Goal: Information Seeking & Learning: Learn about a topic

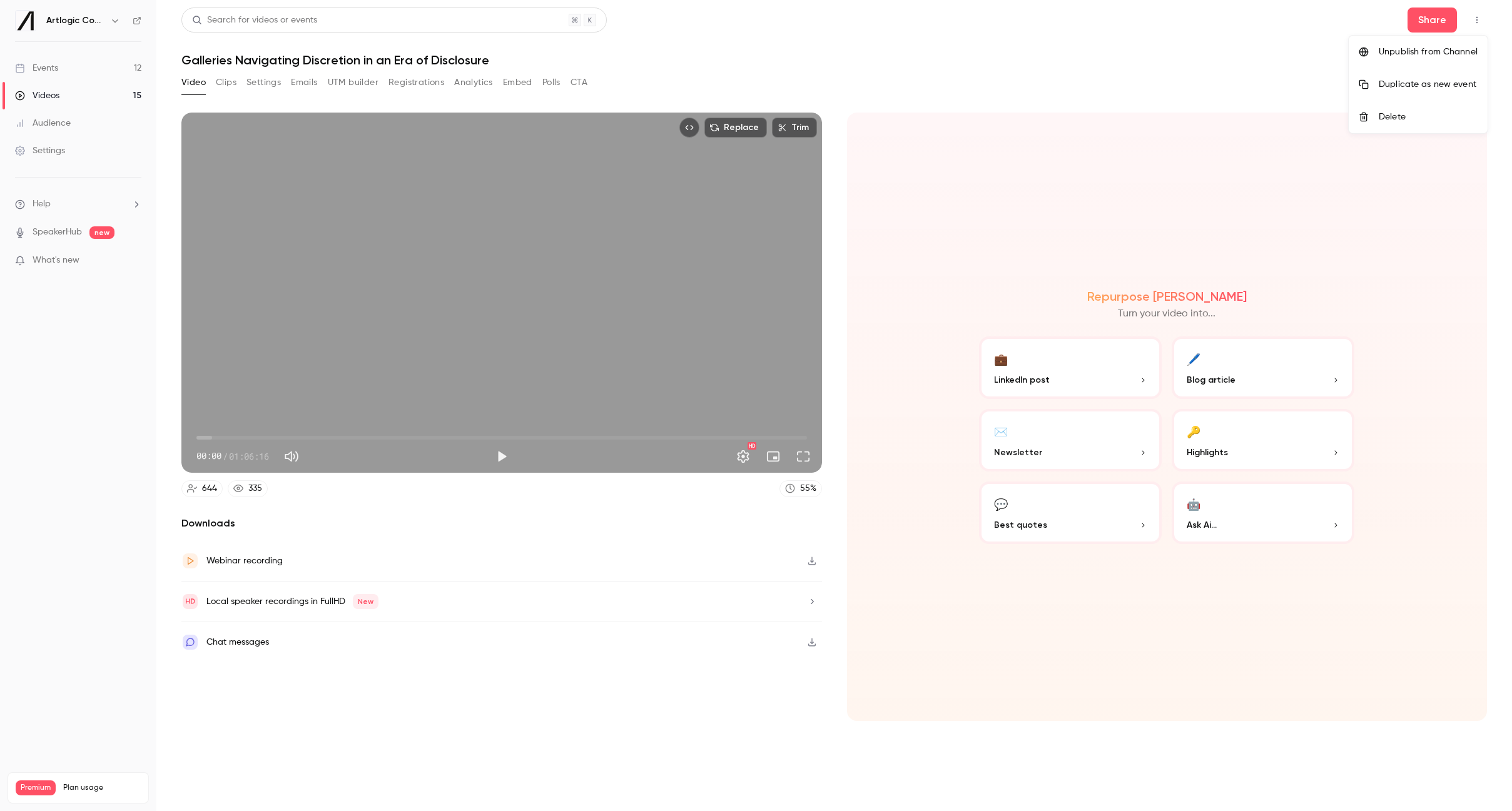
click at [49, 68] on div at bounding box center [756, 406] width 1512 height 811
click at [47, 66] on div "Events" at bounding box center [37, 68] width 43 height 12
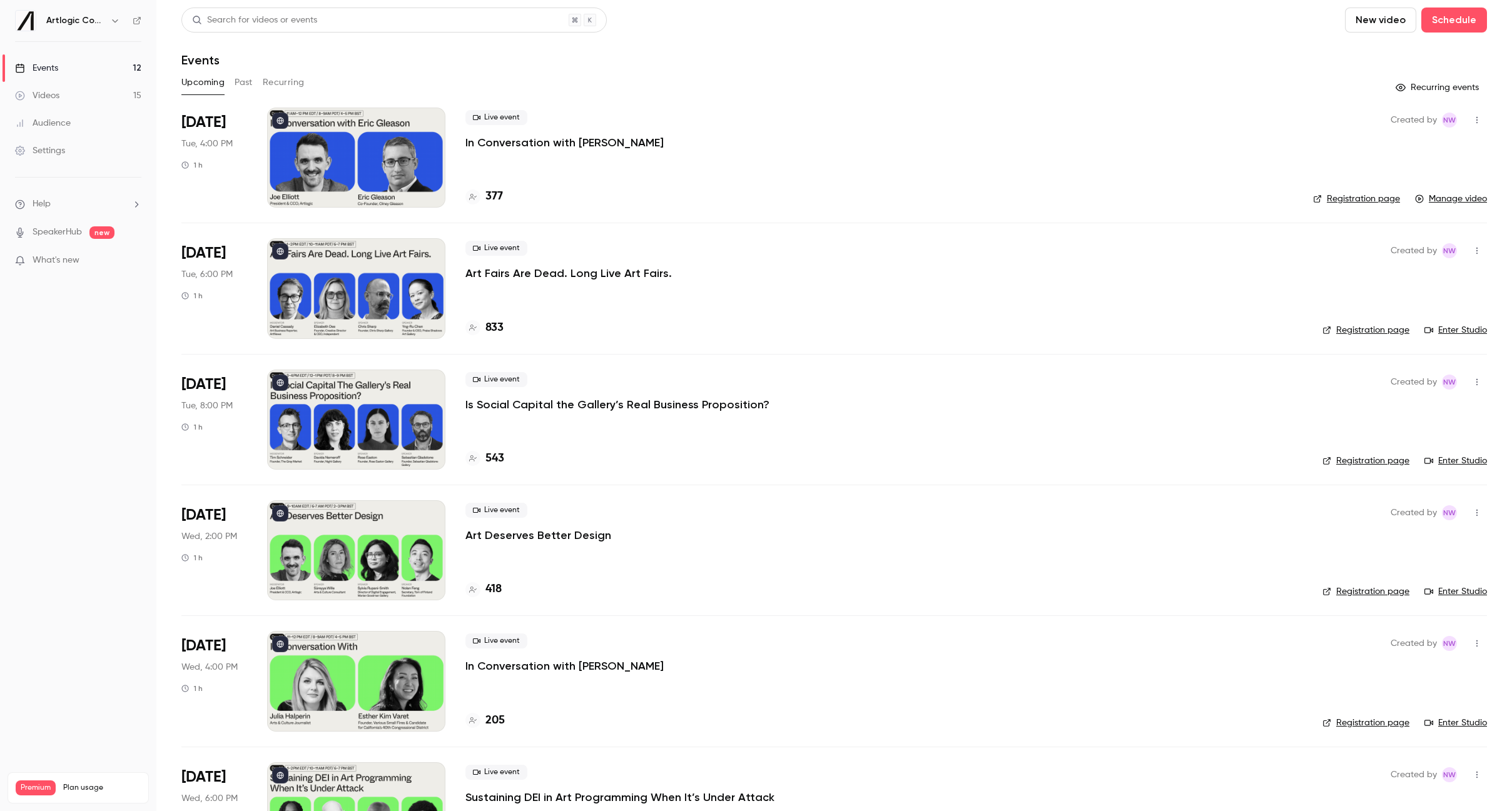
click at [234, 79] on div "Upcoming Past Recurring" at bounding box center [834, 82] width 1306 height 20
click at [236, 81] on button "Past" at bounding box center [244, 82] width 18 height 20
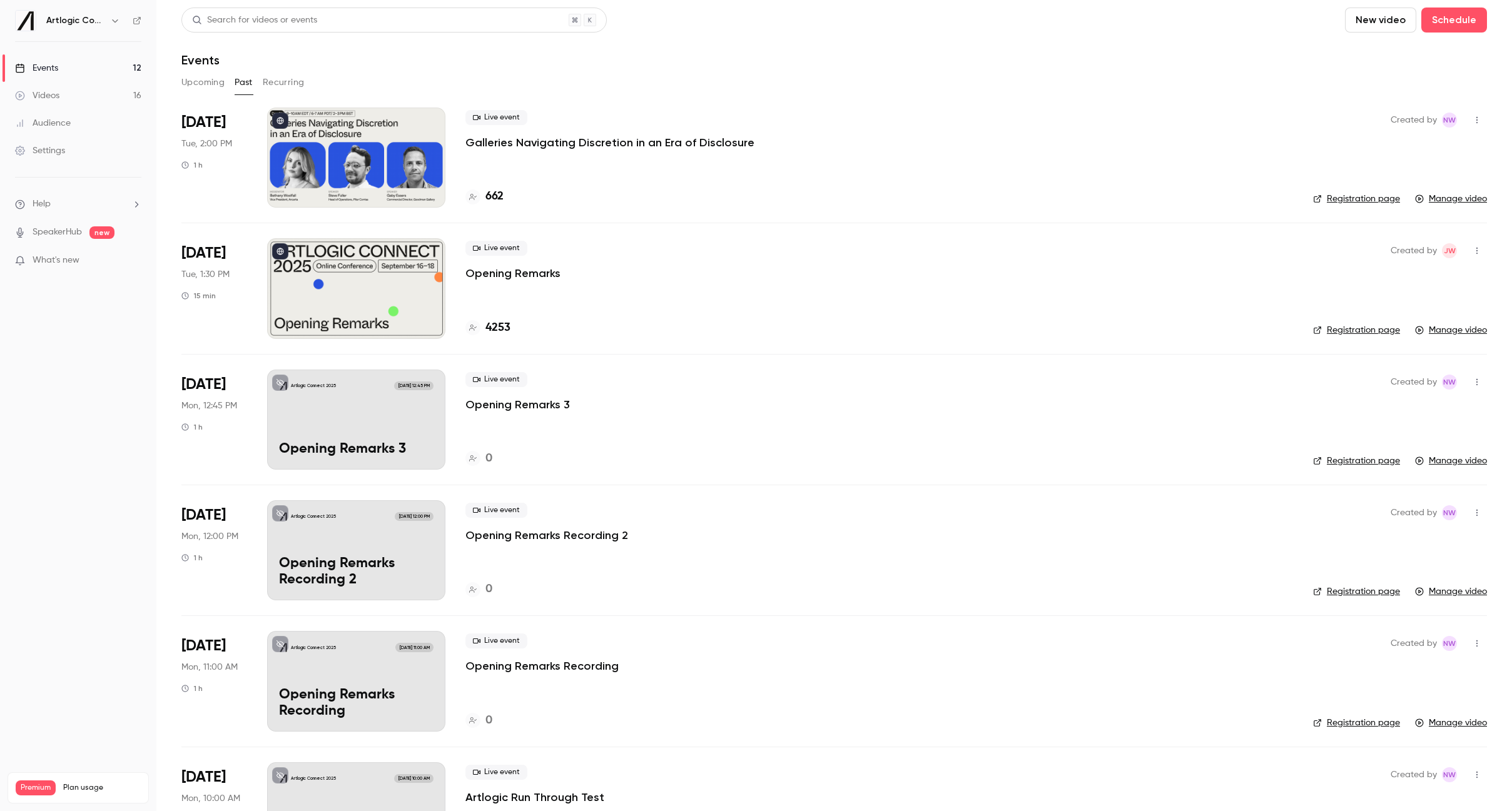
click at [196, 80] on button "Upcoming" at bounding box center [203, 82] width 43 height 20
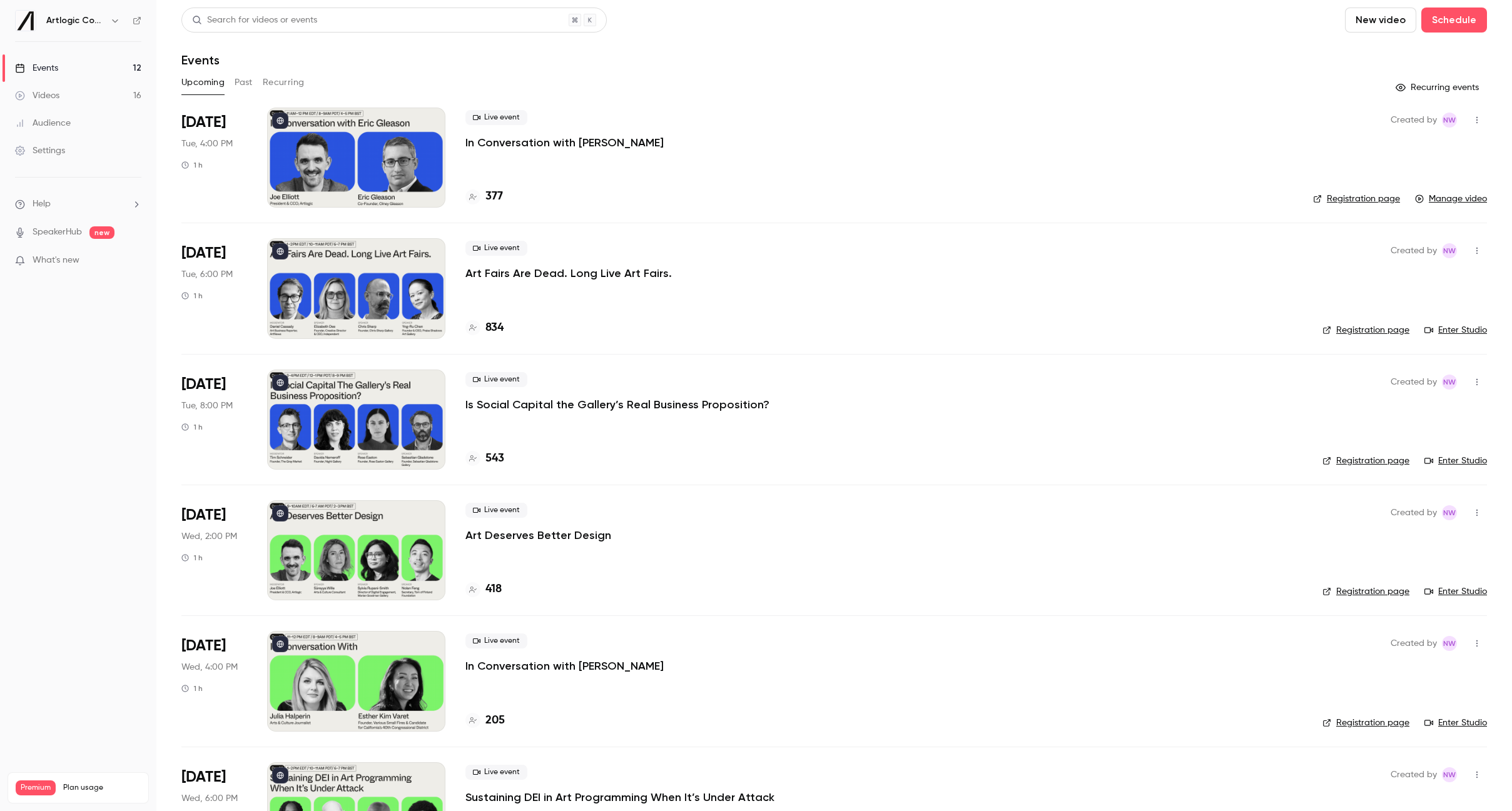
click at [608, 144] on p "In Conversation with [PERSON_NAME]" at bounding box center [565, 143] width 199 height 15
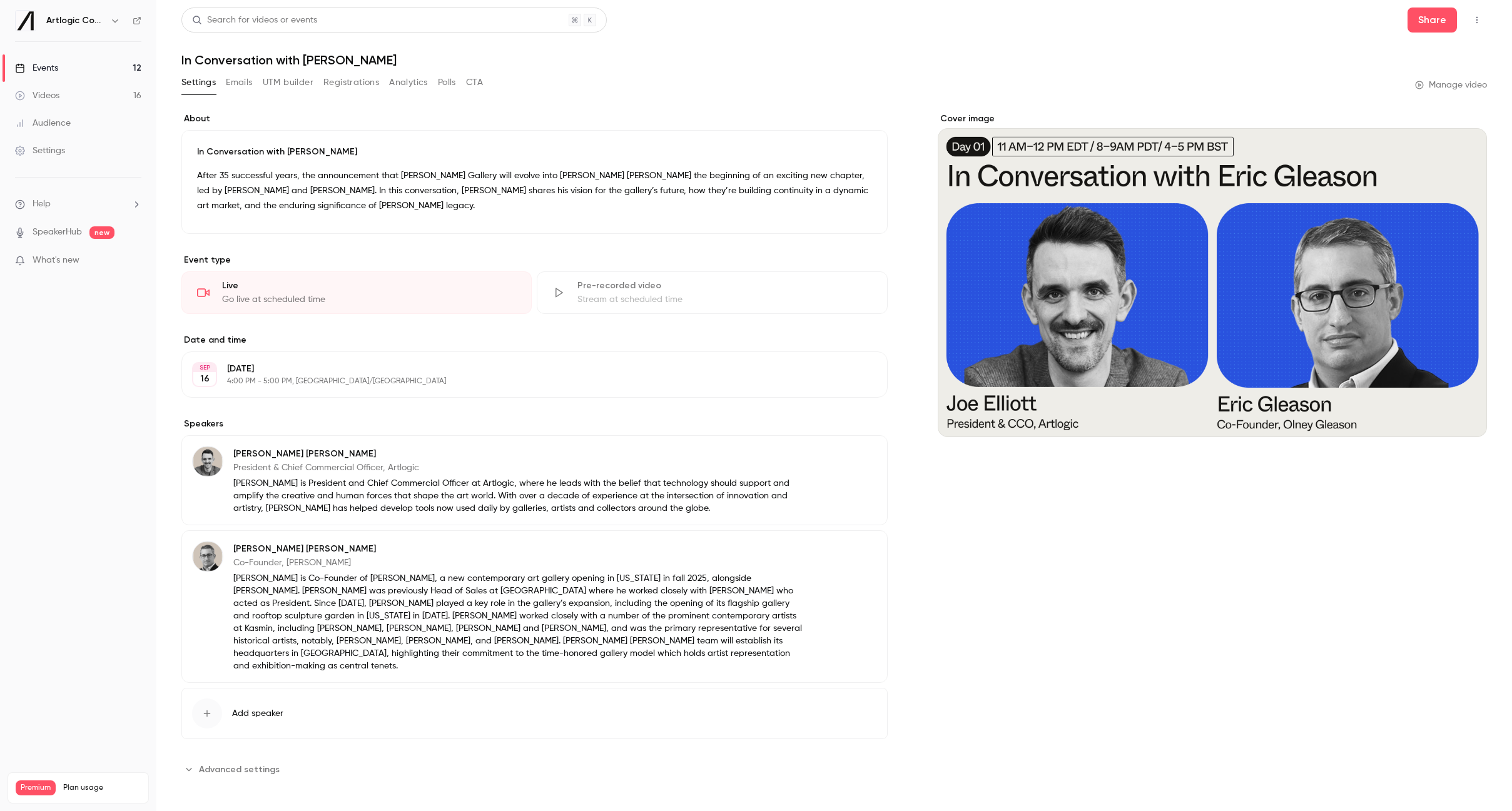
click at [41, 67] on div "Events" at bounding box center [37, 68] width 43 height 12
